Goal: Contribute content: Add original content to the website for others to see

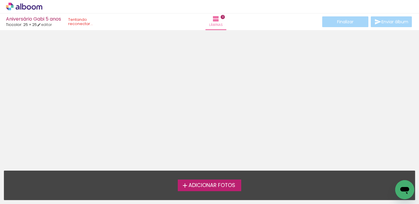
click at [224, 188] on span "Adicionar Fotos" at bounding box center [211, 184] width 47 height 5
click at [0, 0] on input "file" at bounding box center [0, 0] width 0 height 0
click at [204, 187] on span "Adicionar Fotos" at bounding box center [211, 184] width 47 height 5
click at [0, 0] on input "file" at bounding box center [0, 0] width 0 height 0
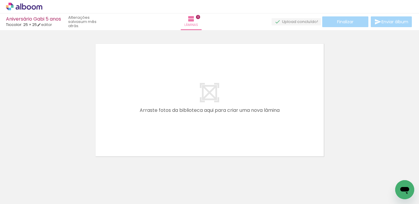
scroll to position [7, 0]
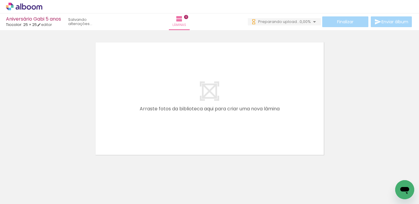
click at [0, 201] on div "Biblioteca 54 fotos Todas as fotos Não utilizadas Adicionar Fotos" at bounding box center [0, 184] width 0 height 37
click at [23, 199] on paper-button "Adicionar Fotos" at bounding box center [18, 196] width 29 height 10
click at [0, 0] on input "file" at bounding box center [0, 0] width 0 height 0
click at [22, 195] on span "Adicionar Fotos" at bounding box center [21, 195] width 18 height 7
click at [0, 0] on input "file" at bounding box center [0, 0] width 0 height 0
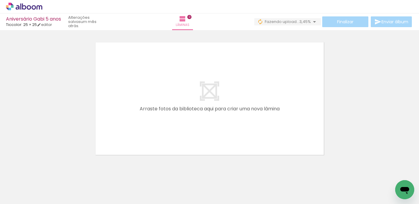
click at [26, 194] on span "Adicionar Fotos" at bounding box center [21, 195] width 18 height 7
click at [0, 0] on input "file" at bounding box center [0, 0] width 0 height 0
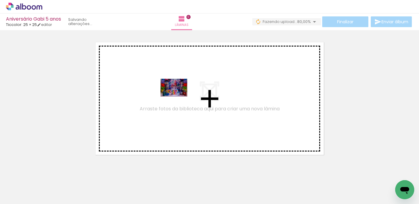
drag, startPoint x: 60, startPoint y: 185, endPoint x: 179, endPoint y: 96, distance: 148.3
click at [179, 96] on quentale-workspace at bounding box center [209, 102] width 419 height 204
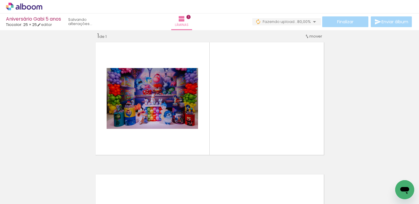
scroll to position [7, 0]
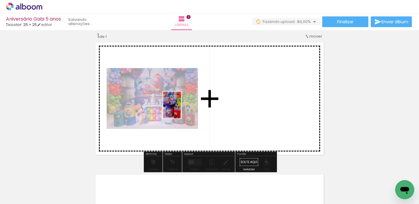
drag, startPoint x: 96, startPoint y: 185, endPoint x: 181, endPoint y: 109, distance: 114.5
click at [181, 109] on quentale-workspace at bounding box center [209, 102] width 419 height 204
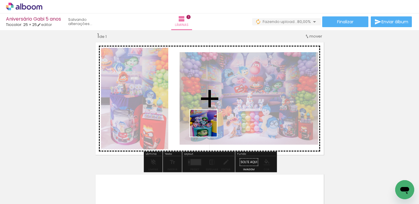
drag, startPoint x: 132, startPoint y: 188, endPoint x: 217, endPoint y: 121, distance: 108.1
click at [218, 121] on quentale-workspace at bounding box center [209, 102] width 419 height 204
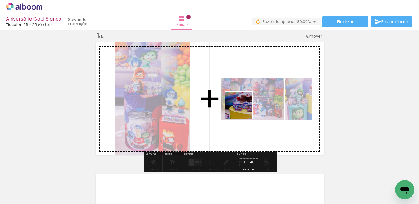
drag, startPoint x: 165, startPoint y: 190, endPoint x: 246, endPoint y: 107, distance: 115.1
click at [246, 107] on quentale-workspace at bounding box center [209, 102] width 419 height 204
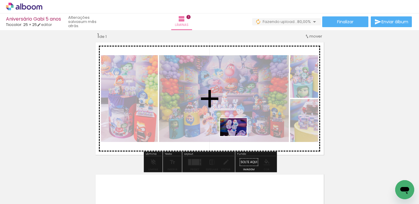
drag, startPoint x: 198, startPoint y: 189, endPoint x: 238, endPoint y: 135, distance: 67.2
click at [238, 135] on quentale-workspace at bounding box center [209, 102] width 419 height 204
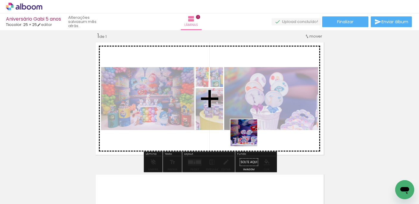
drag, startPoint x: 229, startPoint y: 193, endPoint x: 250, endPoint y: 138, distance: 59.3
click at [250, 135] on quentale-workspace at bounding box center [209, 102] width 419 height 204
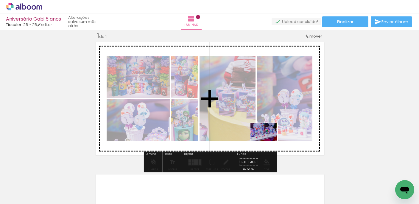
drag, startPoint x: 268, startPoint y: 186, endPoint x: 268, endPoint y: 141, distance: 45.5
click at [268, 141] on quentale-workspace at bounding box center [209, 102] width 419 height 204
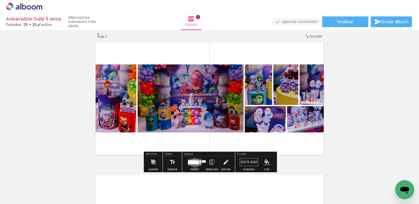
click at [193, 162] on div at bounding box center [193, 162] width 11 height 4
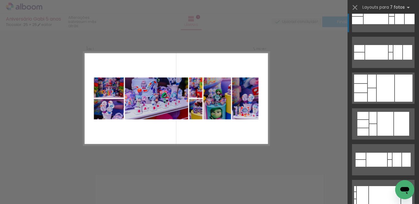
scroll to position [0, 0]
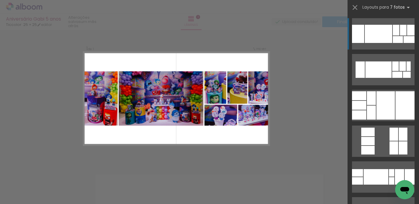
click at [368, 41] on div at bounding box center [378, 34] width 27 height 18
click at [281, 124] on div "Confirmar Cancelar" at bounding box center [209, 162] width 419 height 278
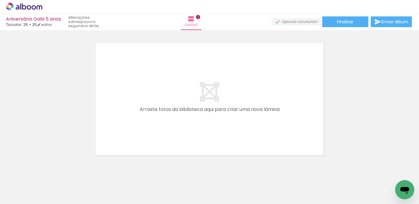
scroll to position [0, 319]
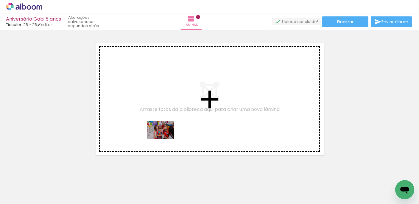
drag, startPoint x: 117, startPoint y: 189, endPoint x: 165, endPoint y: 139, distance: 69.9
click at [165, 139] on quentale-workspace at bounding box center [209, 102] width 419 height 204
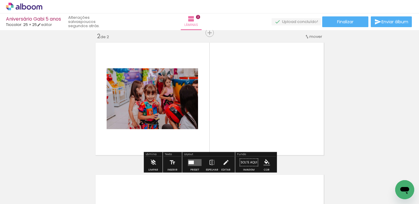
scroll to position [139, 0]
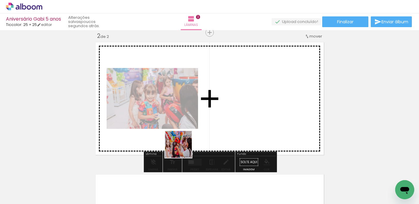
drag, startPoint x: 148, startPoint y: 184, endPoint x: 190, endPoint y: 142, distance: 59.1
click at [190, 142] on quentale-workspace at bounding box center [209, 102] width 419 height 204
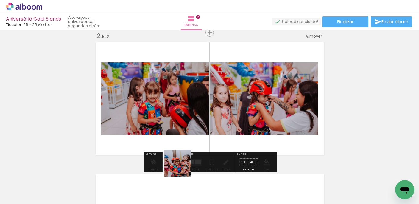
drag, startPoint x: 176, startPoint y: 190, endPoint x: 203, endPoint y: 133, distance: 63.0
click at [203, 133] on quentale-workspace at bounding box center [209, 102] width 419 height 204
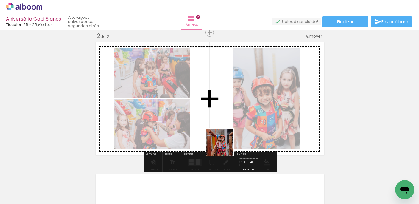
drag, startPoint x: 214, startPoint y: 187, endPoint x: 224, endPoint y: 141, distance: 46.5
click at [224, 143] on quentale-workspace at bounding box center [209, 102] width 419 height 204
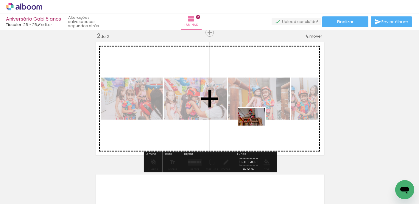
drag, startPoint x: 246, startPoint y: 183, endPoint x: 256, endPoint y: 125, distance: 58.7
click at [256, 125] on quentale-workspace at bounding box center [209, 102] width 419 height 204
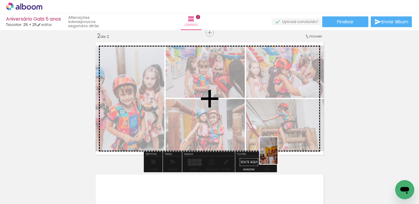
drag, startPoint x: 277, startPoint y: 193, endPoint x: 277, endPoint y: 155, distance: 37.8
click at [277, 155] on quentale-workspace at bounding box center [209, 102] width 419 height 204
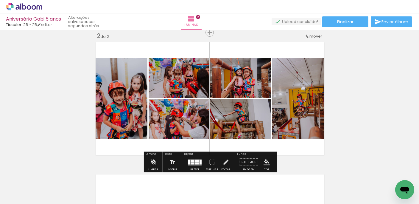
click at [199, 162] on div at bounding box center [200, 161] width 2 height 5
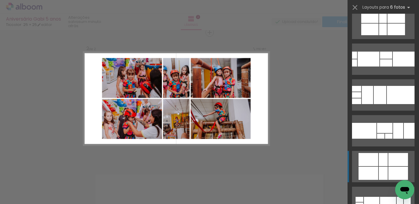
scroll to position [0, 0]
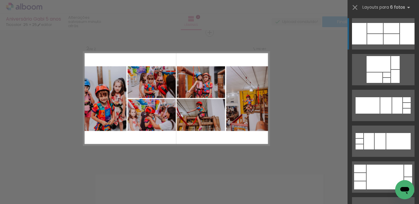
click at [402, 31] on div at bounding box center [407, 33] width 15 height 21
click at [312, 129] on div "Confirmar Cancelar" at bounding box center [209, 96] width 419 height 410
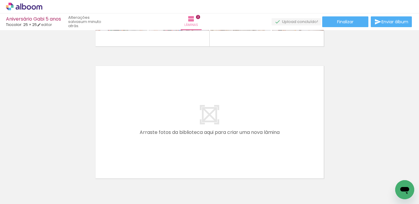
scroll to position [0, 503]
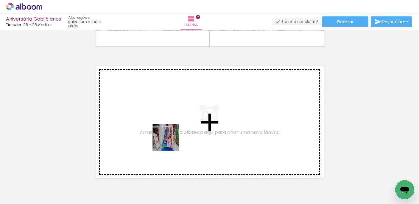
drag, startPoint x: 124, startPoint y: 186, endPoint x: 174, endPoint y: 140, distance: 68.0
click at [174, 140] on quentale-workspace at bounding box center [209, 102] width 419 height 204
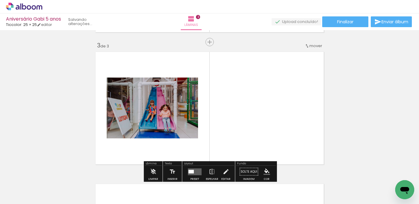
scroll to position [271, 0]
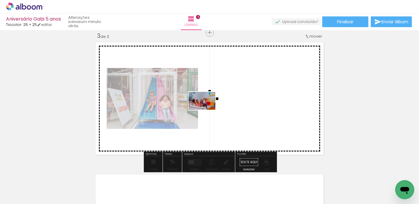
drag, startPoint x: 164, startPoint y: 187, endPoint x: 211, endPoint y: 105, distance: 93.9
click at [211, 105] on quentale-workspace at bounding box center [209, 102] width 419 height 204
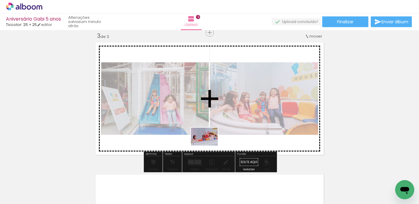
drag, startPoint x: 194, startPoint y: 191, endPoint x: 212, endPoint y: 142, distance: 52.4
click at [212, 142] on quentale-workspace at bounding box center [209, 102] width 419 height 204
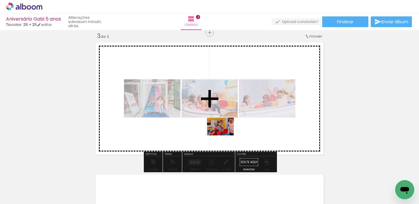
drag, startPoint x: 224, startPoint y: 189, endPoint x: 225, endPoint y: 134, distance: 55.1
click at [225, 134] on quentale-workspace at bounding box center [209, 102] width 419 height 204
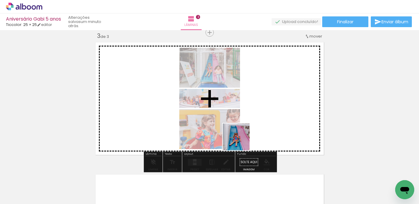
drag, startPoint x: 263, startPoint y: 186, endPoint x: 239, endPoint y: 135, distance: 56.0
click at [239, 135] on quentale-workspace at bounding box center [209, 102] width 419 height 204
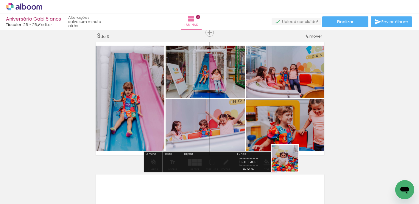
drag, startPoint x: 294, startPoint y: 187, endPoint x: 285, endPoint y: 143, distance: 44.8
click at [285, 143] on quentale-workspace at bounding box center [209, 102] width 419 height 204
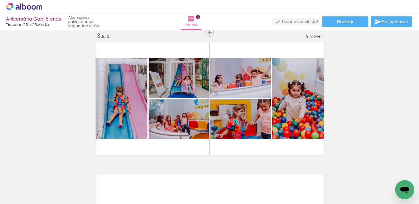
scroll to position [0, 647]
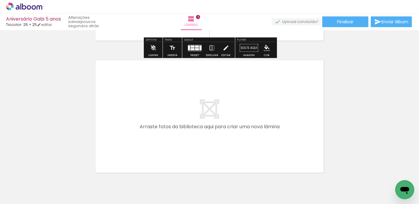
scroll to position [396, 0]
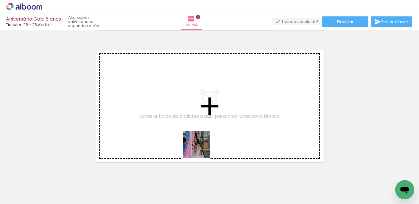
drag, startPoint x: 174, startPoint y: 188, endPoint x: 208, endPoint y: 141, distance: 58.5
click at [208, 141] on quentale-workspace at bounding box center [209, 102] width 419 height 204
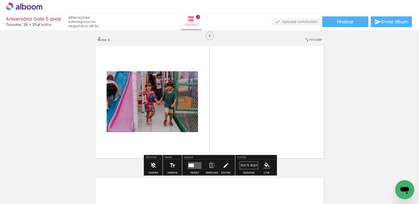
scroll to position [403, 0]
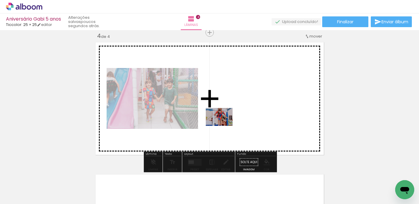
drag, startPoint x: 219, startPoint y: 184, endPoint x: 224, endPoint y: 125, distance: 58.9
click at [224, 125] on quentale-workspace at bounding box center [209, 102] width 419 height 204
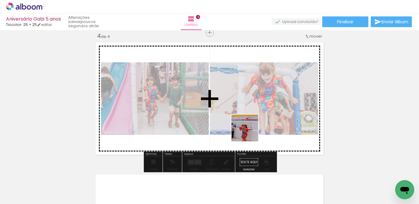
drag, startPoint x: 249, startPoint y: 185, endPoint x: 249, endPoint y: 132, distance: 53.3
click at [249, 132] on quentale-workspace at bounding box center [209, 102] width 419 height 204
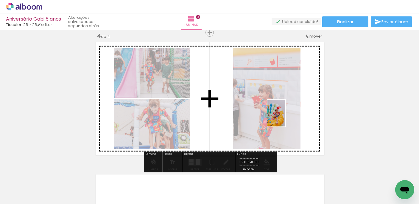
drag, startPoint x: 287, startPoint y: 185, endPoint x: 285, endPoint y: 117, distance: 67.9
click at [285, 117] on quentale-workspace at bounding box center [209, 102] width 419 height 204
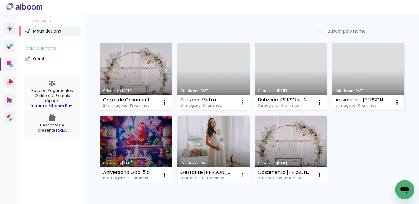
scroll to position [34, 0]
click at [285, 72] on link "Criado em [DATE]" at bounding box center [291, 76] width 72 height 67
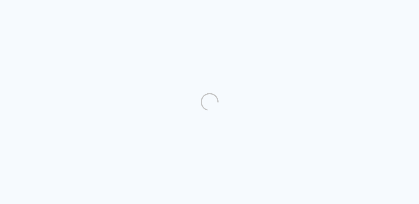
click at [372, 107] on quentale-directory at bounding box center [209, 102] width 419 height 204
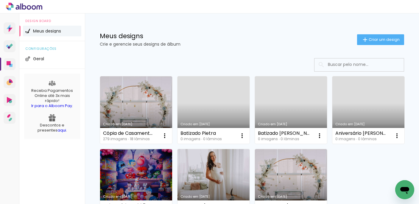
click at [368, 110] on link "Criado em [DATE]" at bounding box center [368, 109] width 72 height 67
click at [298, 107] on link "Criado em [DATE]" at bounding box center [291, 109] width 72 height 67
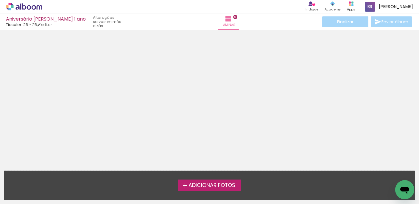
click at [207, 179] on div "Adicionar Fotos Solte suas fotos aqui..." at bounding box center [209, 185] width 410 height 29
click at [208, 184] on span "Adicionar Fotos" at bounding box center [211, 184] width 47 height 5
click at [0, 0] on input "file" at bounding box center [0, 0] width 0 height 0
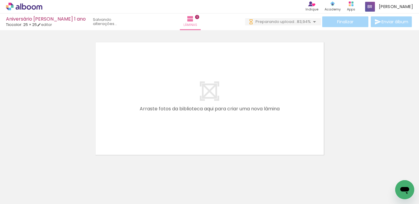
scroll to position [0, 4562]
click at [313, 21] on iron-icon at bounding box center [314, 21] width 7 height 7
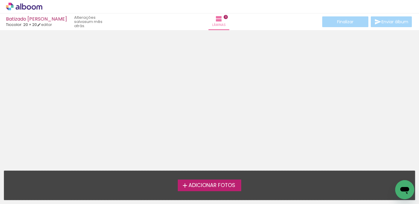
click at [203, 185] on span "Adicionar Fotos" at bounding box center [211, 184] width 47 height 5
click at [0, 0] on input "file" at bounding box center [0, 0] width 0 height 0
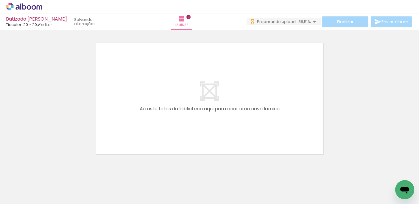
scroll to position [0, 2802]
click at [235, 136] on quentale-layouter at bounding box center [209, 98] width 233 height 117
click at [313, 22] on iron-icon at bounding box center [314, 21] width 7 height 7
